Goal: Information Seeking & Learning: Check status

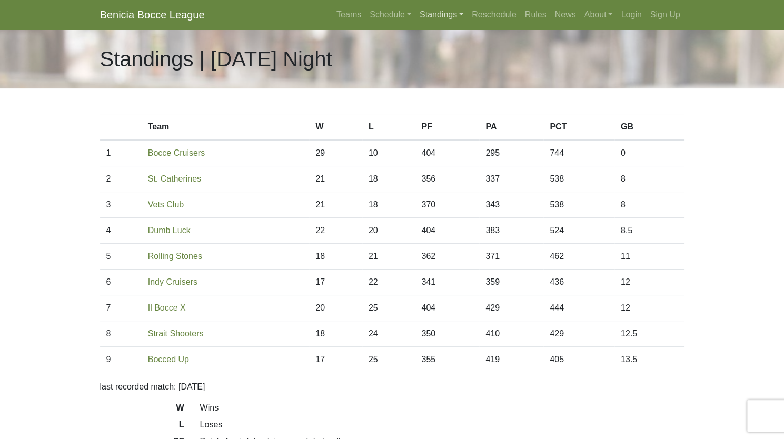
click at [434, 17] on link "Standings" at bounding box center [441, 14] width 52 height 21
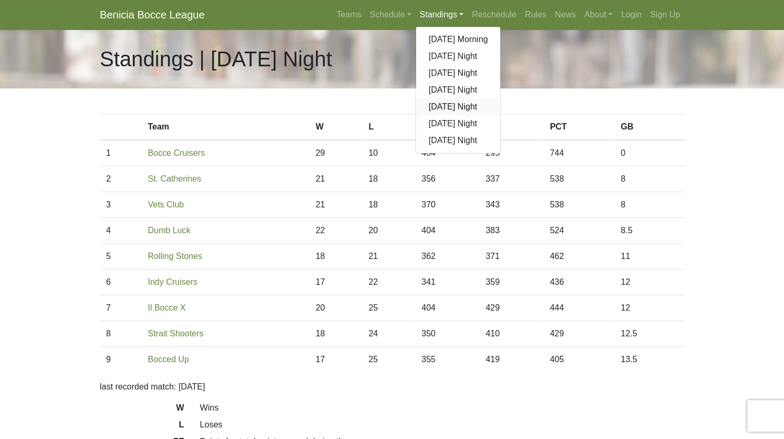
click at [443, 103] on link "[DATE] Night" at bounding box center [458, 106] width 85 height 17
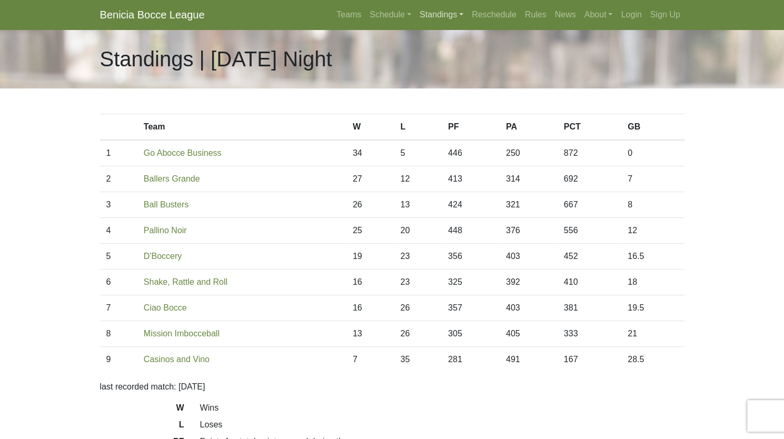
click at [456, 18] on link "Standings" at bounding box center [441, 14] width 52 height 21
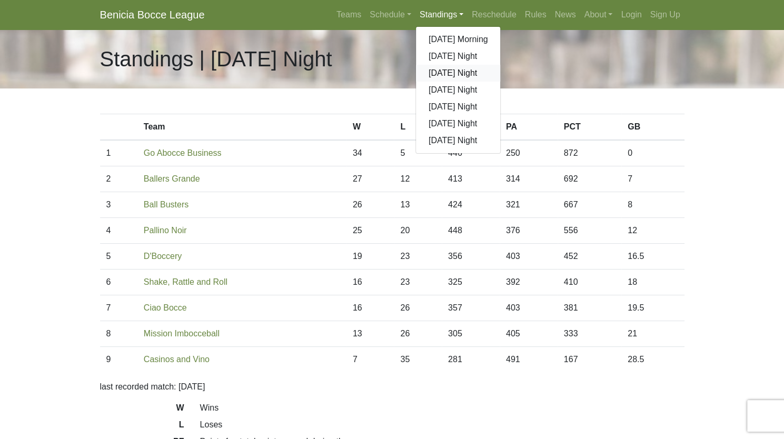
click at [447, 76] on link "[DATE] Night" at bounding box center [458, 73] width 85 height 17
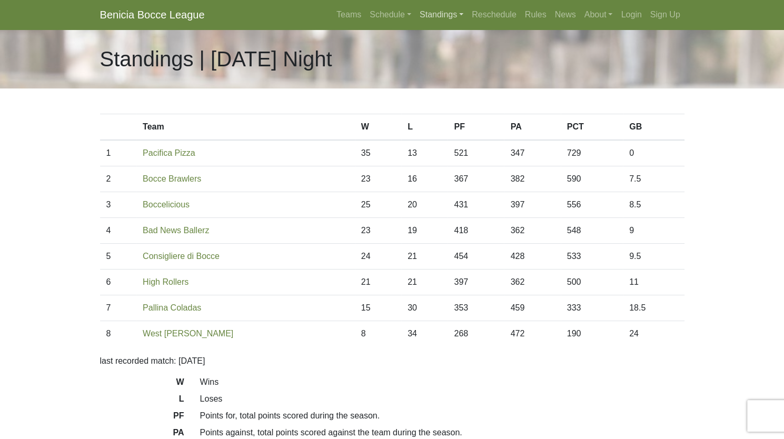
click at [451, 16] on link "Standings" at bounding box center [441, 14] width 52 height 21
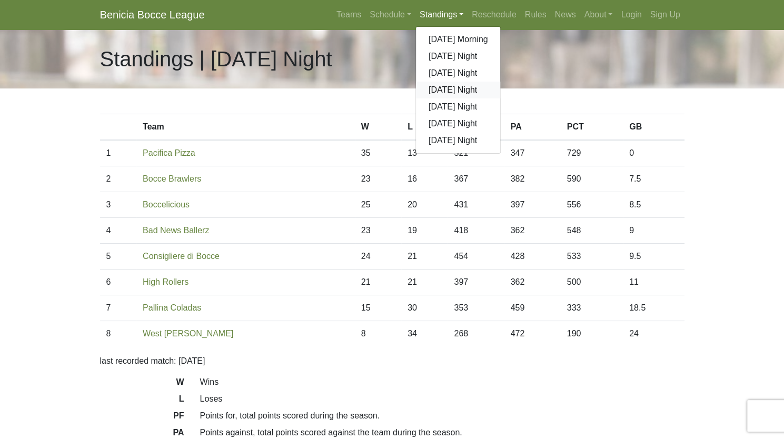
click at [442, 88] on link "[DATE] Night" at bounding box center [458, 90] width 85 height 17
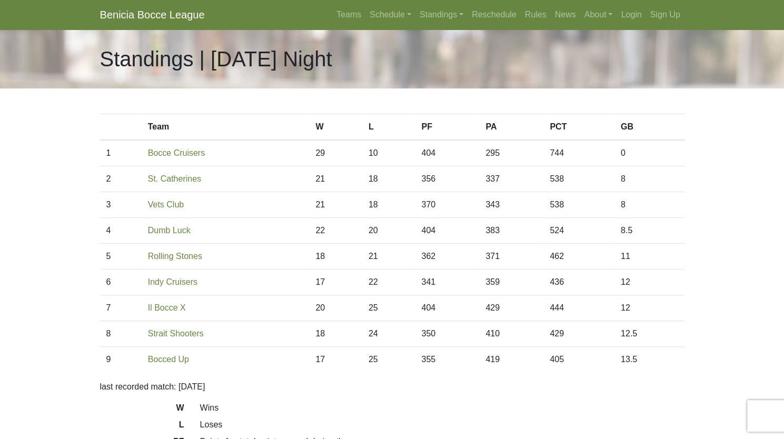
click at [41, 205] on body "Benicia Bocce League Teams Schedule [DATE] Morning [DATE] Night [DATE] Night [D…" at bounding box center [392, 296] width 784 height 592
